Goal: Answer question/provide support: Answer question/provide support

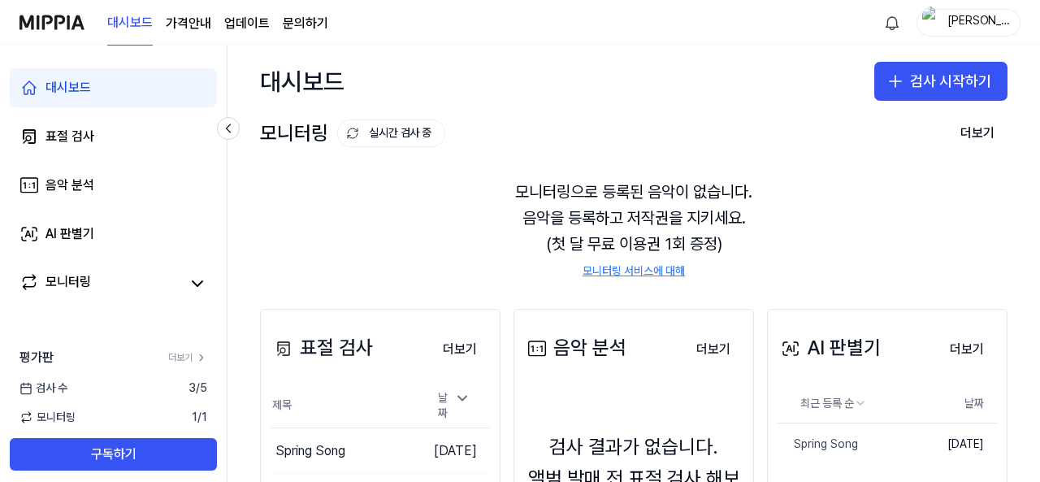
click at [304, 35] on div "대시보드 가격안내 업데이트 문의하기" at bounding box center [217, 22] width 221 height 45
click at [306, 28] on link "문의하기" at bounding box center [305, 23] width 45 height 19
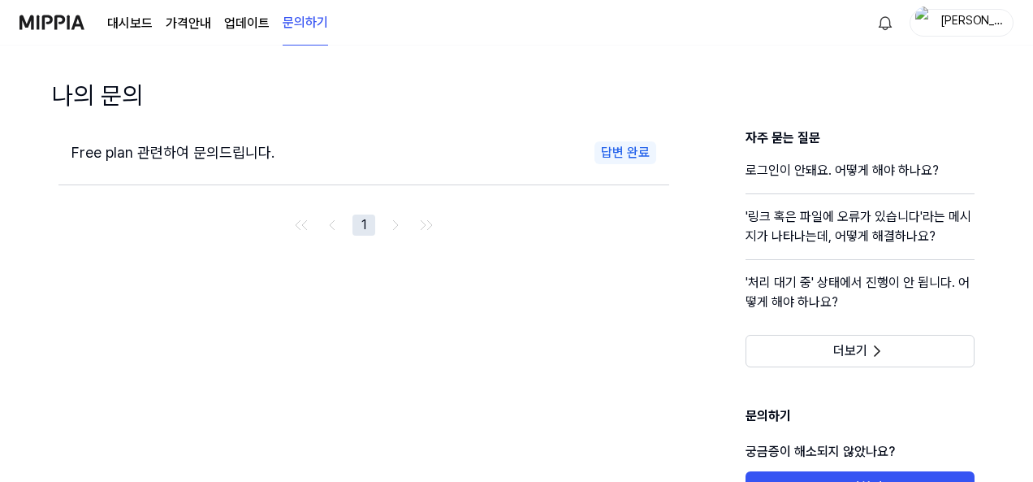
click at [162, 146] on span "Free plan 관련하여 문의드립니다." at bounding box center [172, 152] width 203 height 17
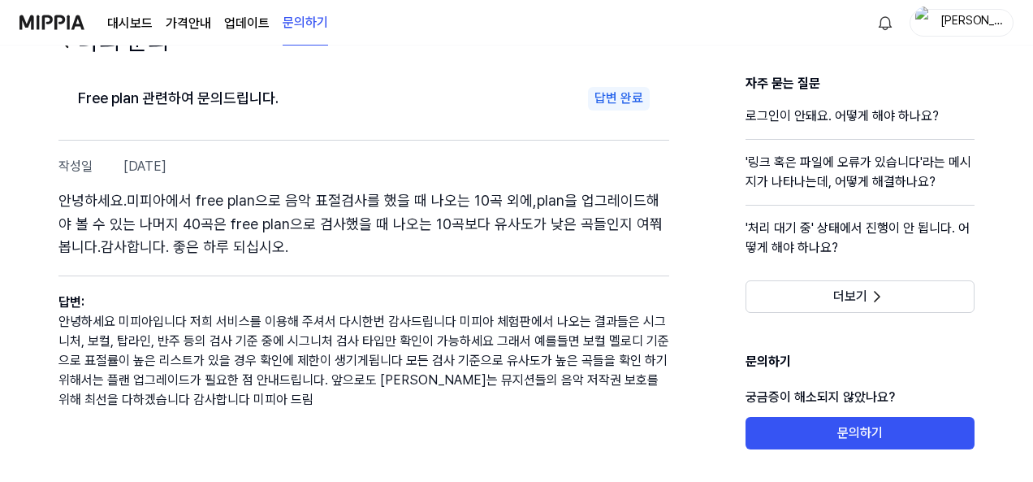
scroll to position [92, 0]
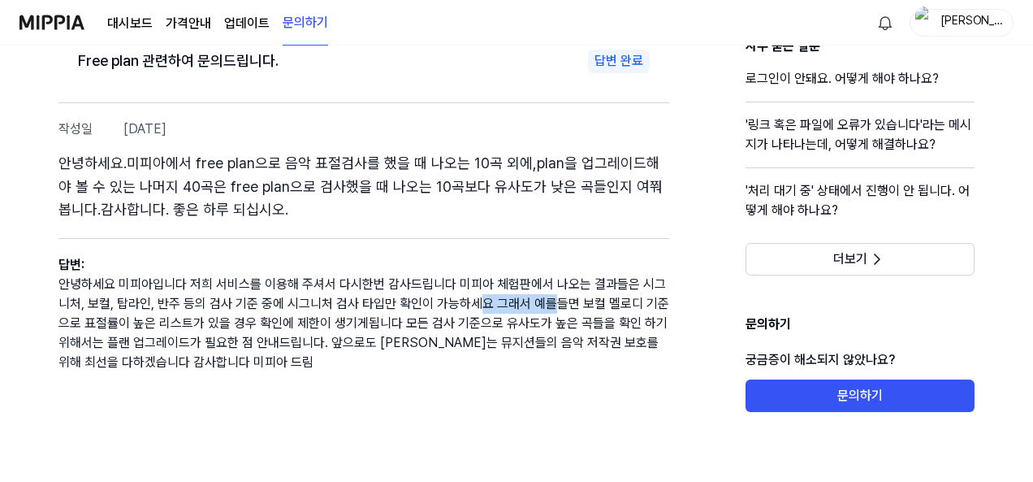
drag, startPoint x: 481, startPoint y: 294, endPoint x: 549, endPoint y: 300, distance: 68.5
click at [549, 300] on p "안녕하세요 미피아입니다 저희 서비스를 이용해 주셔서 다시한번 감사드립니다 미피아 체험판에서 나오는 결과들은 시그니처, 보컬, 탑라인, 반주 등…" at bounding box center [363, 323] width 611 height 97
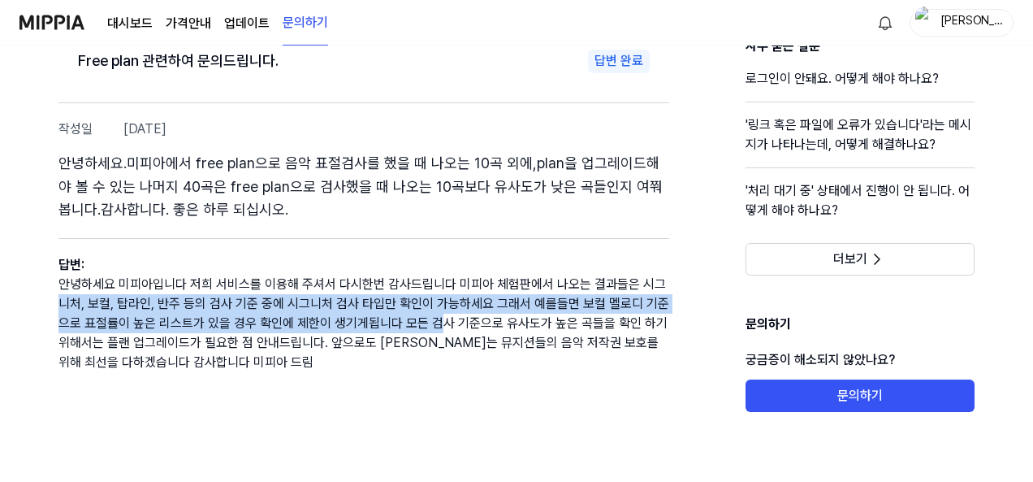
drag, startPoint x: 56, startPoint y: 305, endPoint x: 433, endPoint y: 313, distance: 377.0
click at [440, 320] on div "Free plan 관련하여 문의드립니다. 답변 완료 작성일 [DATE] 안녕하세요.미피아에서 free plan으로 음악 표절검사를 했을 때 나…" at bounding box center [516, 259] width 981 height 445
click at [450, 300] on p "안녕하세요 미피아입니다 저희 서비스를 이용해 주셔서 다시한번 감사드립니다 미피아 체험판에서 나오는 결과들은 시그니처, 보컬, 탑라인, 반주 등…" at bounding box center [363, 323] width 611 height 97
click at [447, 298] on p "안녕하세요 미피아입니다 저희 서비스를 이용해 주셔서 다시한번 감사드립니다 미피아 체험판에서 나오는 결과들은 시그니처, 보컬, 탑라인, 반주 등…" at bounding box center [363, 323] width 611 height 97
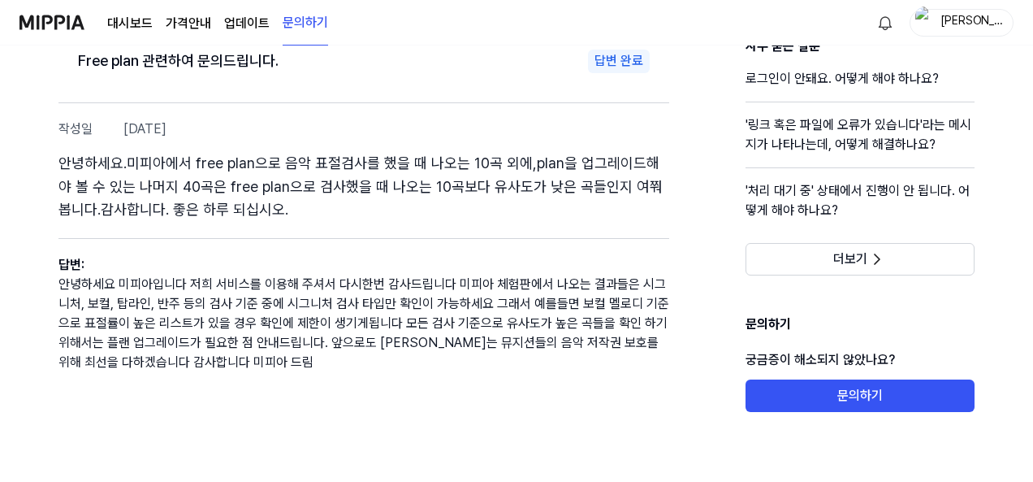
click at [439, 333] on p "안녕하세요 미피아입니다 저희 서비스를 이용해 주셔서 다시한번 감사드립니다 미피아 체험판에서 나오는 결과들은 시그니처, 보컬, 탑라인, 반주 등…" at bounding box center [363, 323] width 611 height 97
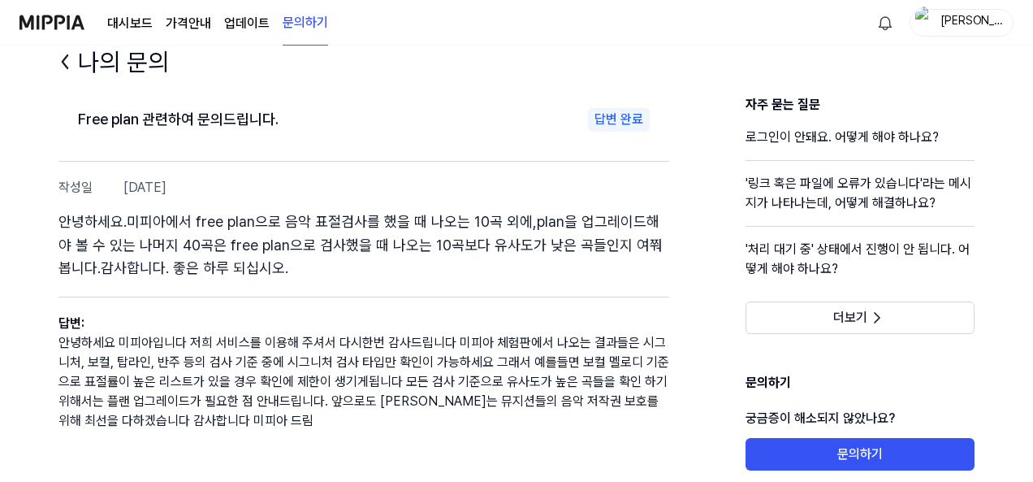
scroll to position [0, 0]
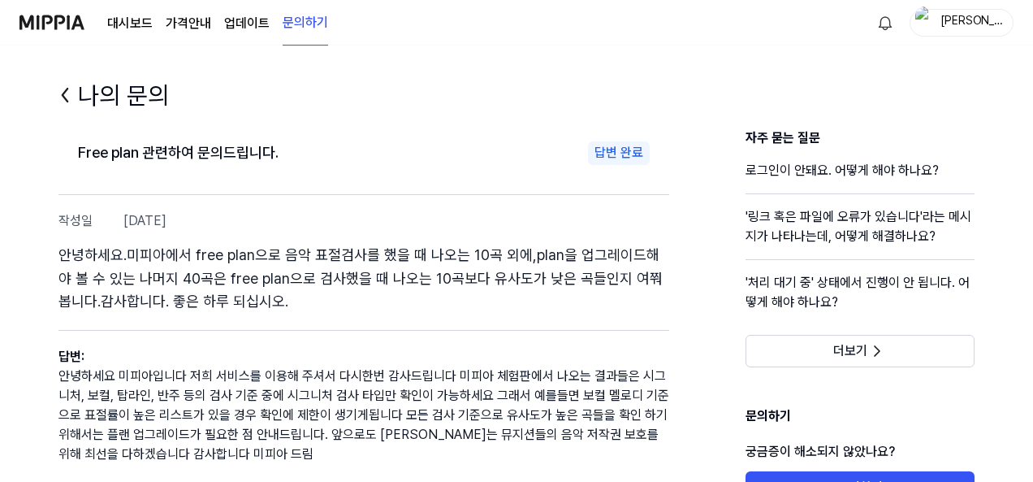
click at [965, 15] on div "[PERSON_NAME]" at bounding box center [971, 22] width 63 height 18
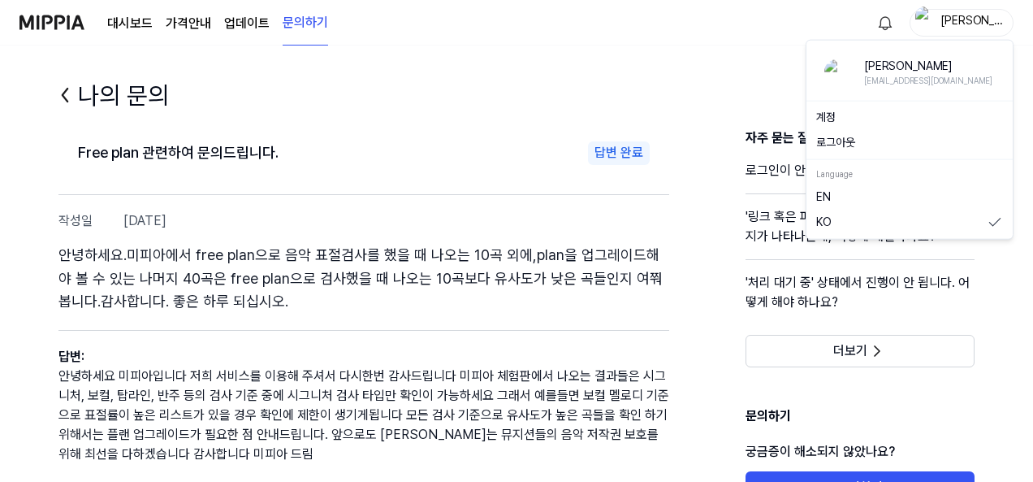
click at [839, 140] on button "로그아웃" at bounding box center [909, 143] width 187 height 16
